Goal: Information Seeking & Learning: Find specific fact

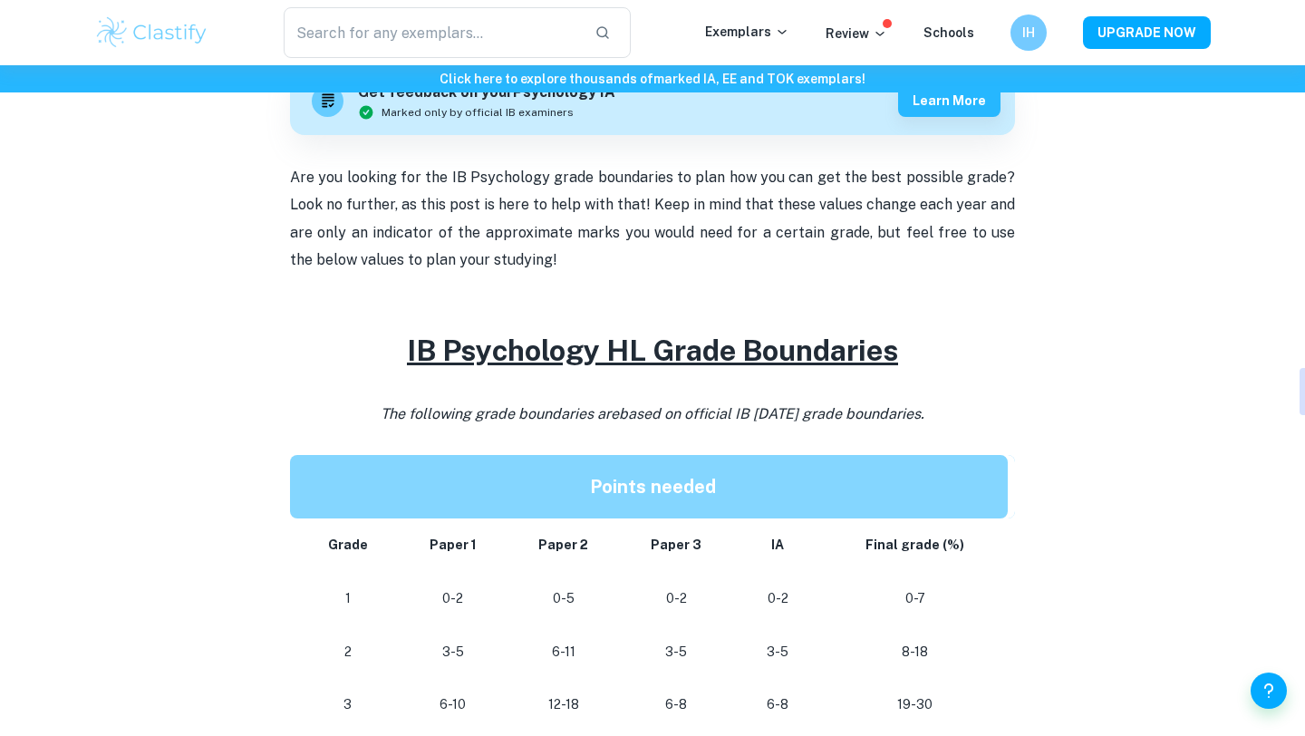
scroll to position [899, 0]
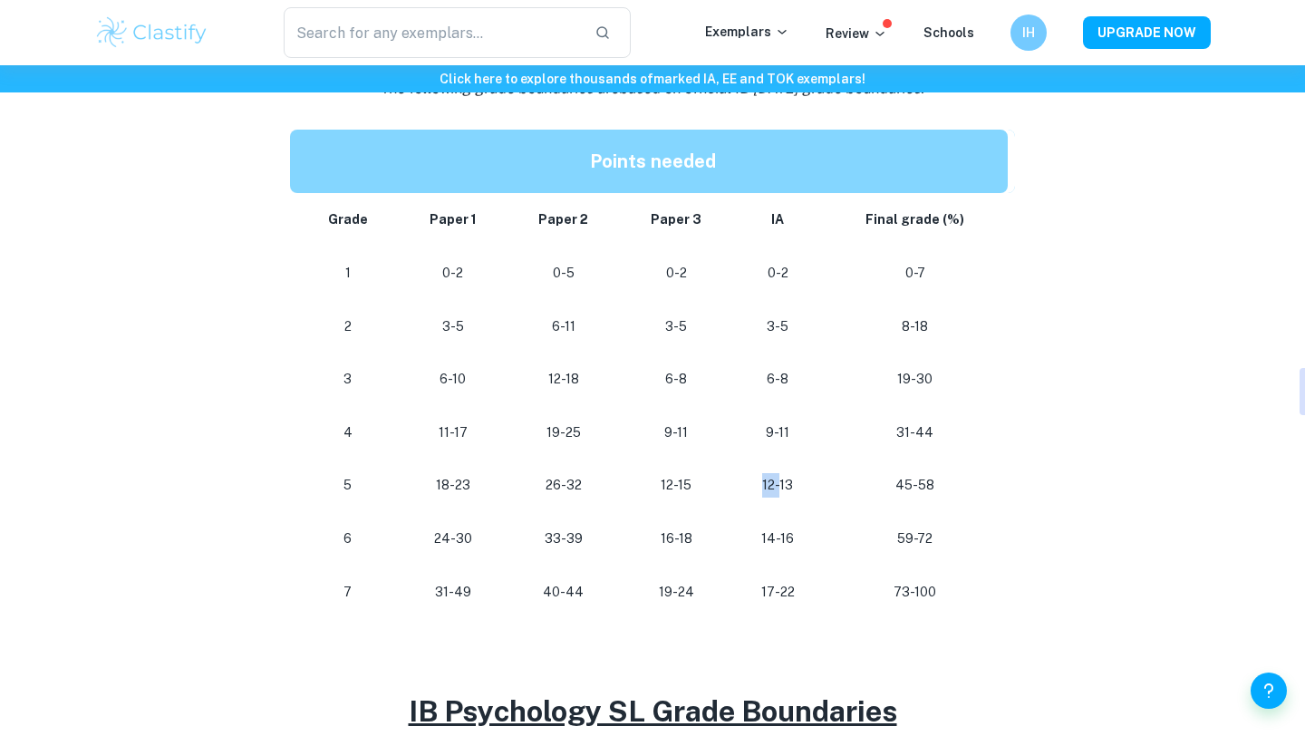
drag, startPoint x: 781, startPoint y: 485, endPoint x: 727, endPoint y: 485, distance: 53.5
click at [727, 485] on tr "[PHONE_NUMBER] [PHONE_NUMBER] 45-58" at bounding box center [652, 485] width 725 height 53
click at [733, 490] on td "12-13" at bounding box center [777, 485] width 89 height 53
drag, startPoint x: 755, startPoint y: 486, endPoint x: 855, endPoint y: 486, distance: 99.7
click at [857, 486] on tr "[PHONE_NUMBER] [PHONE_NUMBER] 45-58" at bounding box center [652, 485] width 725 height 53
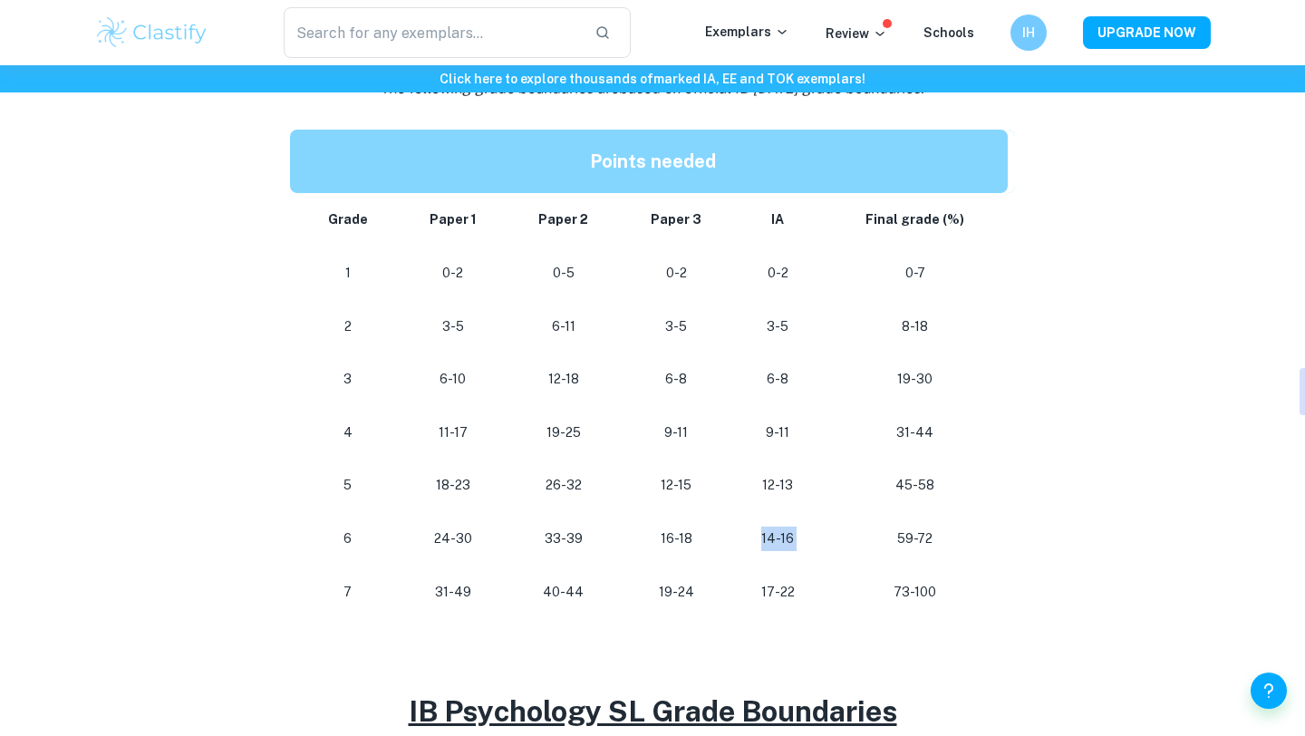
drag, startPoint x: 749, startPoint y: 530, endPoint x: 840, endPoint y: 547, distance: 92.1
click at [840, 546] on tr "[PHONE_NUMBER] [PHONE_NUMBER] 59-72" at bounding box center [652, 538] width 725 height 53
click at [740, 539] on td "14-16" at bounding box center [777, 538] width 89 height 53
drag, startPoint x: 742, startPoint y: 539, endPoint x: 863, endPoint y: 614, distance: 141.7
click at [863, 614] on tbody "Grade Paper 1 Paper 2 Paper 3 IA Final grade (%) 1 0-2 0-5 0-2 0-2 0-7 2 3-5 6-…" at bounding box center [652, 405] width 725 height 425
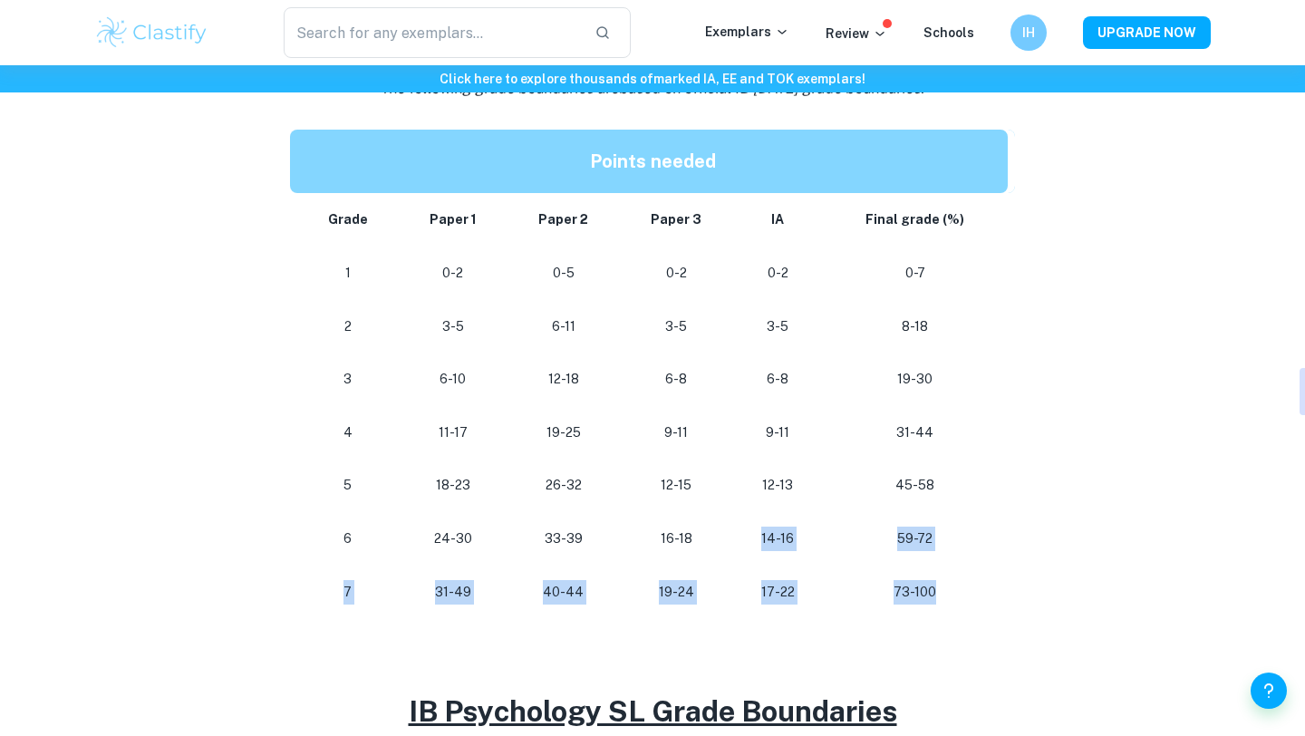
click at [863, 615] on td "73-100" at bounding box center [919, 592] width 193 height 53
drag, startPoint x: 760, startPoint y: 520, endPoint x: 812, endPoint y: 670, distance: 158.6
click at [814, 670] on div "Are you looking for the IB Psychology grade boundaries to plan how you can get …" at bounding box center [652, 654] width 725 height 1631
click at [763, 568] on td "17-22" at bounding box center [777, 592] width 89 height 53
drag, startPoint x: 763, startPoint y: 601, endPoint x: 807, endPoint y: 600, distance: 43.5
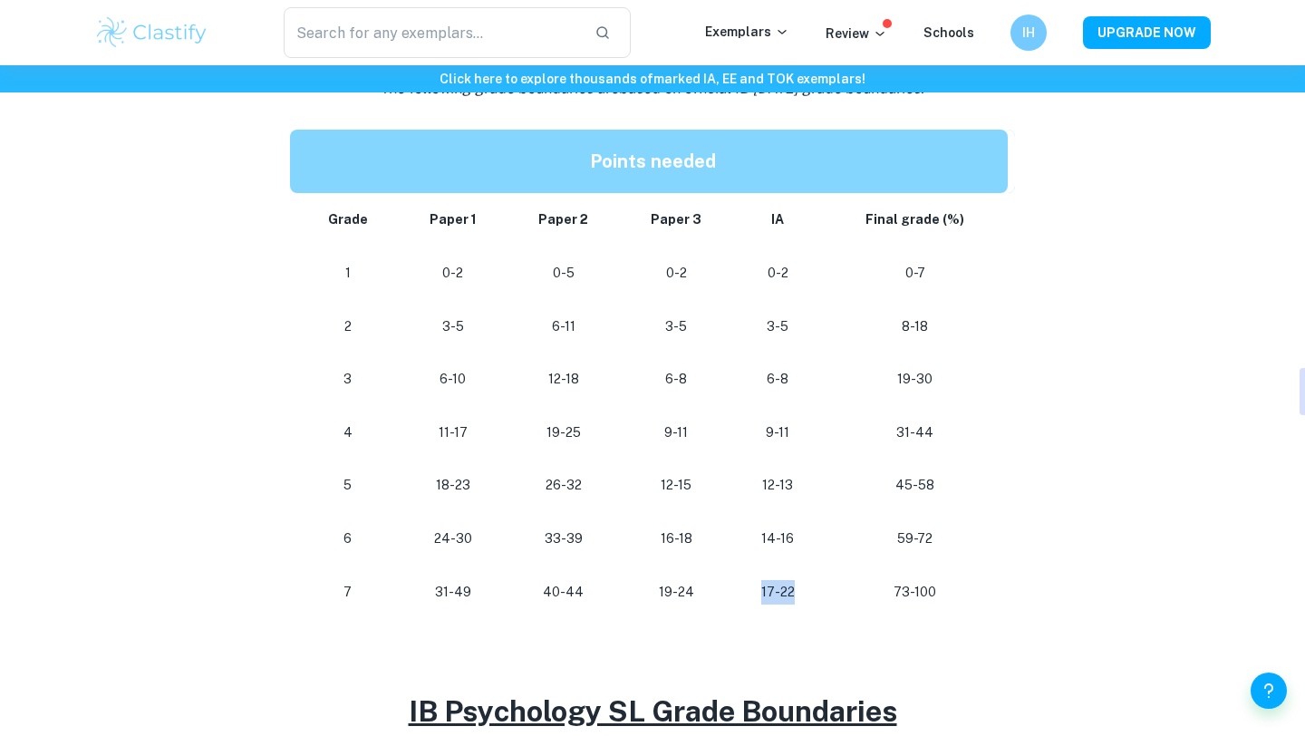
click at [807, 600] on p "17-22" at bounding box center [778, 592] width 60 height 24
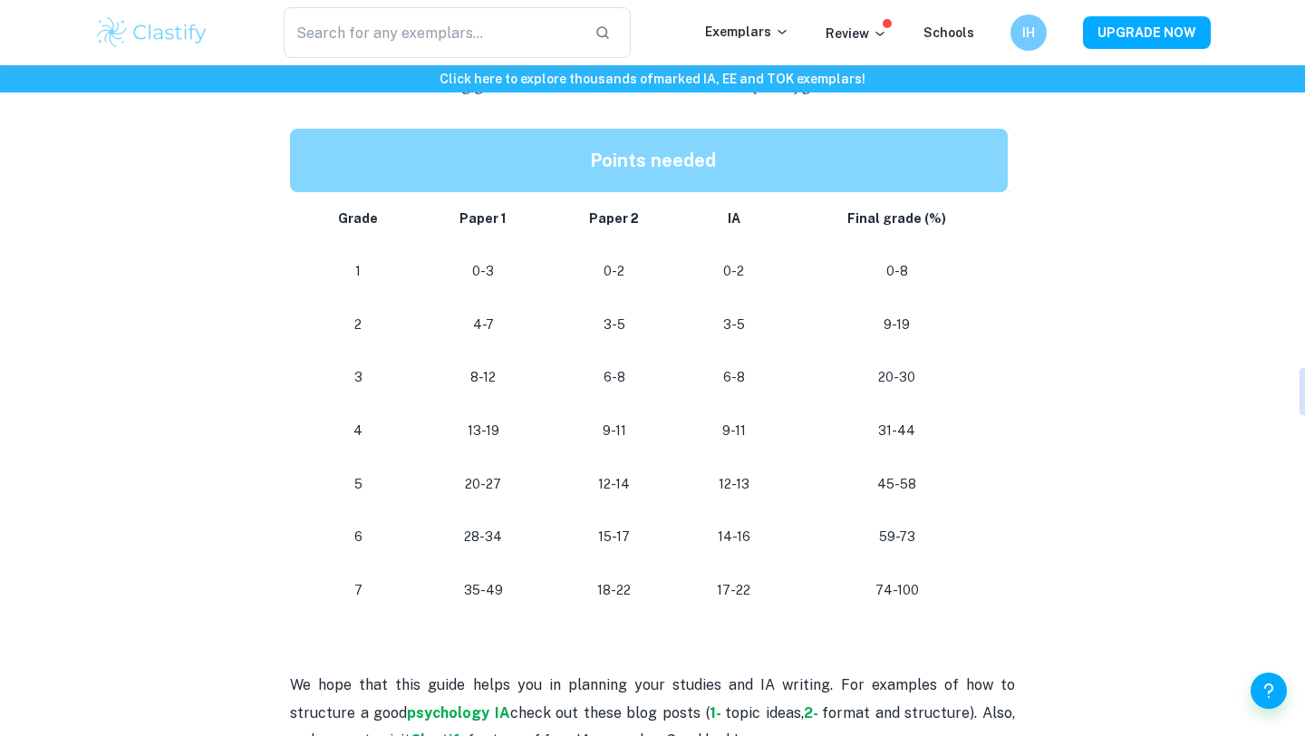
scroll to position [1588, 0]
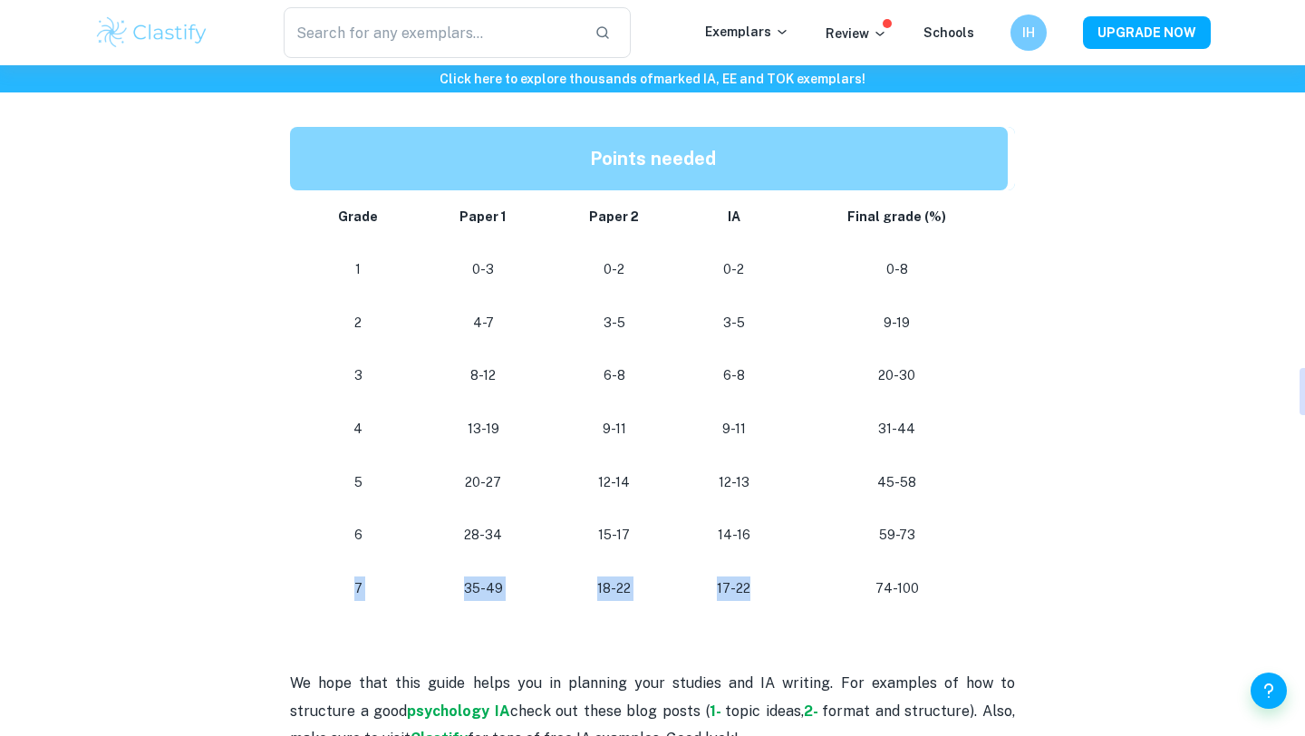
drag, startPoint x: 756, startPoint y: 579, endPoint x: 355, endPoint y: 585, distance: 400.7
click at [356, 585] on tr "[PHONE_NUMBER] [PHONE_NUMBER]" at bounding box center [652, 588] width 725 height 53
click at [355, 585] on p "7" at bounding box center [358, 589] width 92 height 24
drag, startPoint x: 635, startPoint y: 595, endPoint x: 451, endPoint y: 592, distance: 183.2
click at [450, 593] on tr "[PHONE_NUMBER] [PHONE_NUMBER]" at bounding box center [652, 588] width 725 height 53
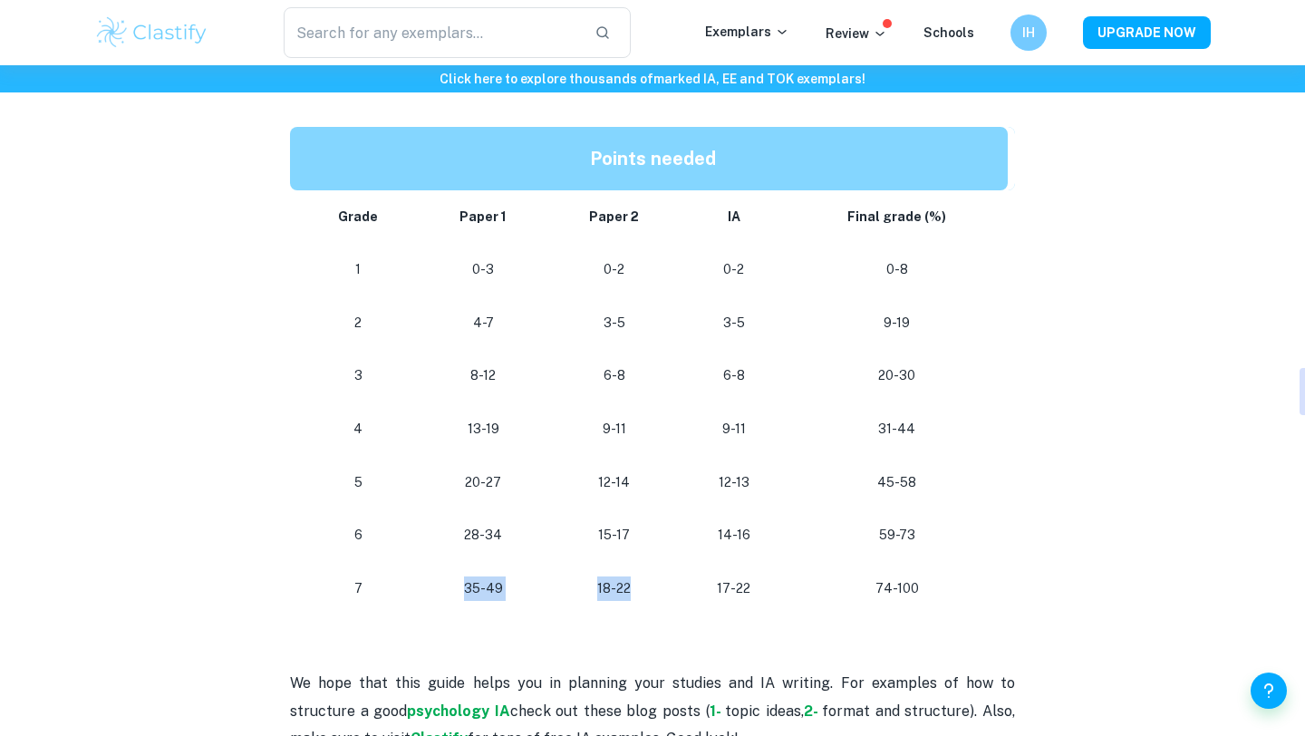
click at [451, 592] on p "35-49" at bounding box center [483, 589] width 100 height 24
drag, startPoint x: 451, startPoint y: 590, endPoint x: 548, endPoint y: 590, distance: 97.0
click at [548, 590] on tr "[PHONE_NUMBER] [PHONE_NUMBER]" at bounding box center [652, 588] width 725 height 53
click at [548, 591] on td "18-22" at bounding box center [614, 588] width 133 height 53
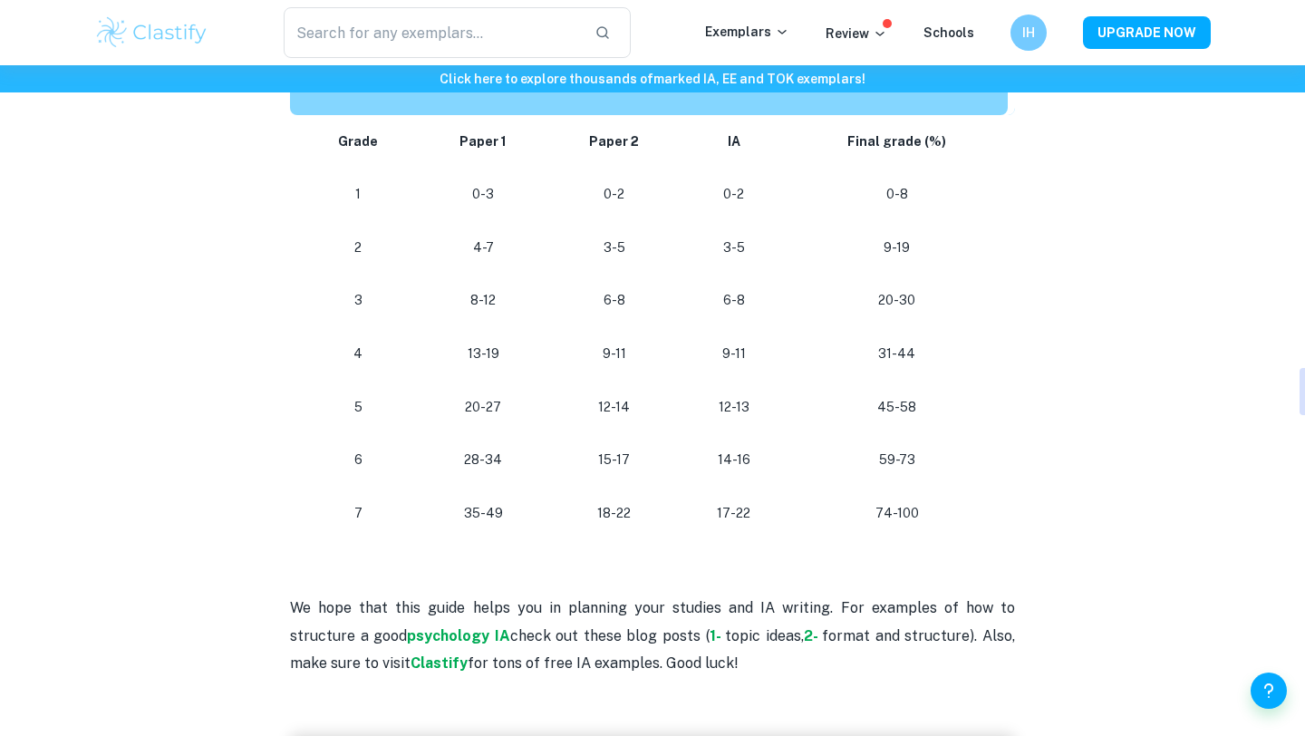
scroll to position [1664, 0]
